Goal: Navigation & Orientation: Find specific page/section

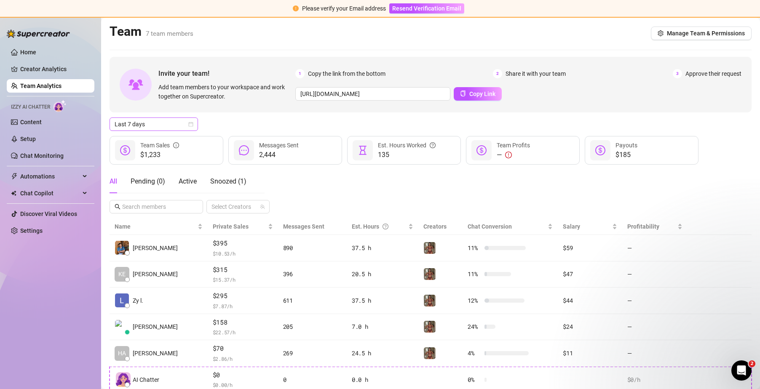
click at [188, 123] on icon "calendar" at bounding box center [190, 124] width 5 height 5
click at [182, 138] on div "Last 24 hours" at bounding box center [153, 141] width 75 height 9
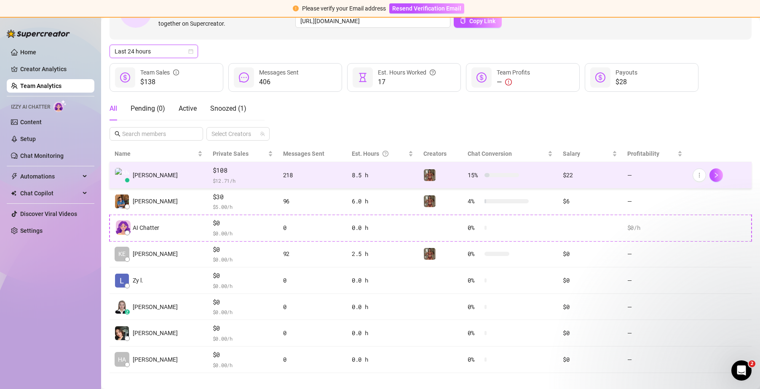
scroll to position [82, 0]
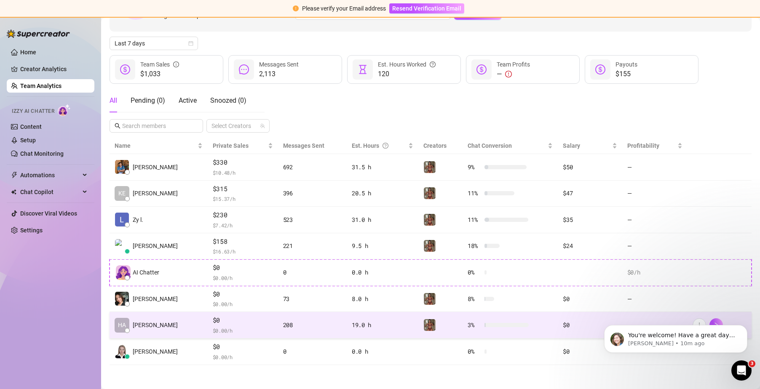
scroll to position [82, 0]
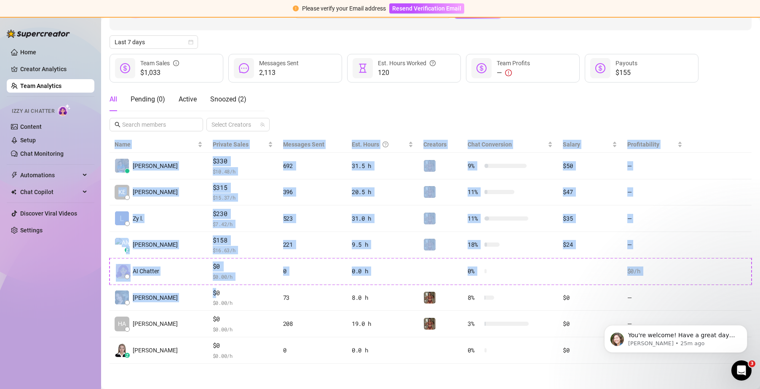
drag, startPoint x: 106, startPoint y: 144, endPoint x: 468, endPoint y: 36, distance: 378.0
click at [198, 289] on main "Team 7 team members Manage Team & Permissions Invite your team! Add team member…" at bounding box center [430, 163] width 659 height 454
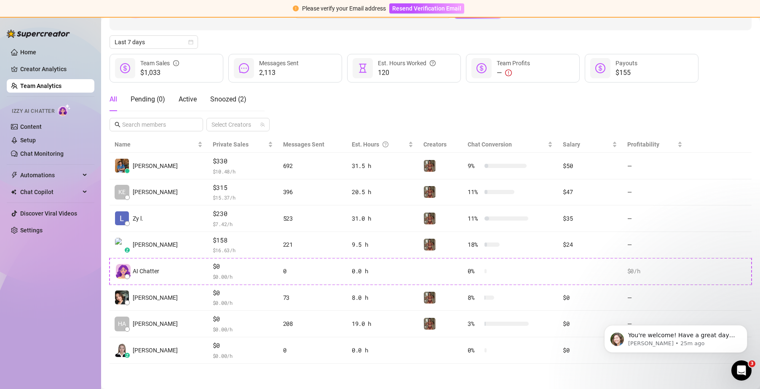
click at [481, 82] on div "— Team Profits" at bounding box center [523, 68] width 114 height 29
